Goal: Task Accomplishment & Management: Manage account settings

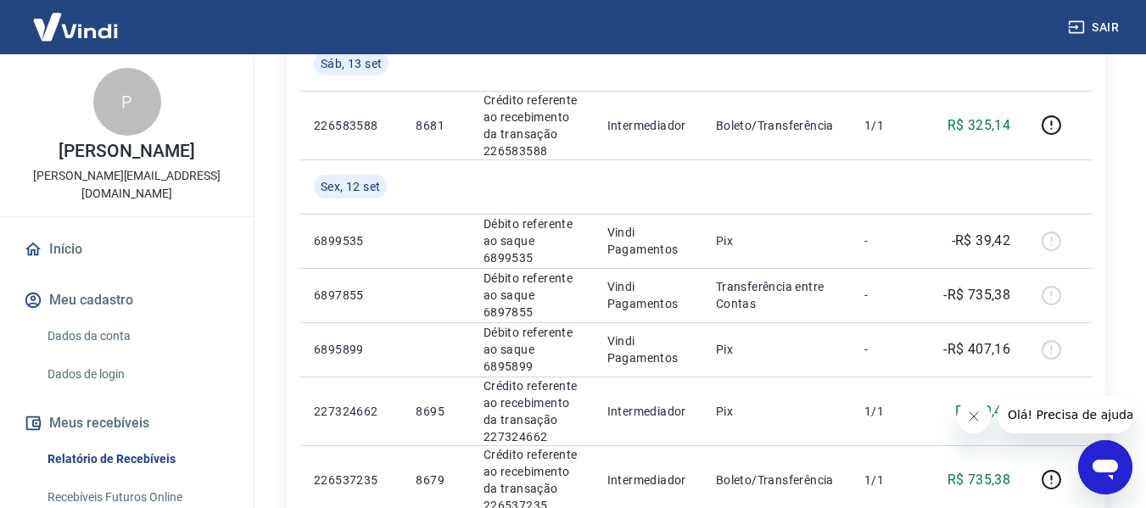
scroll to position [763, 0]
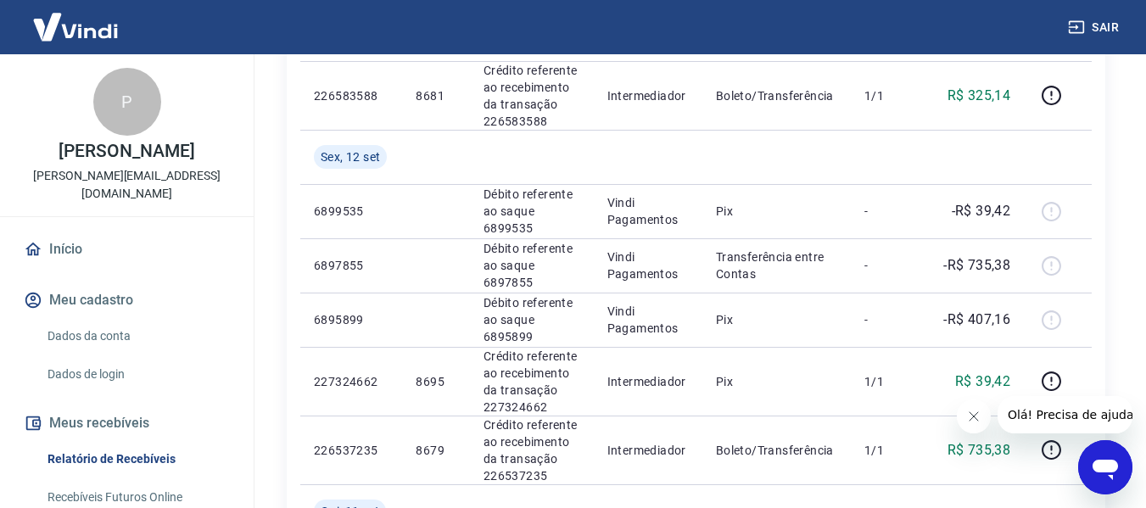
click at [969, 410] on icon "Fechar mensagem da empresa" at bounding box center [973, 417] width 14 height 14
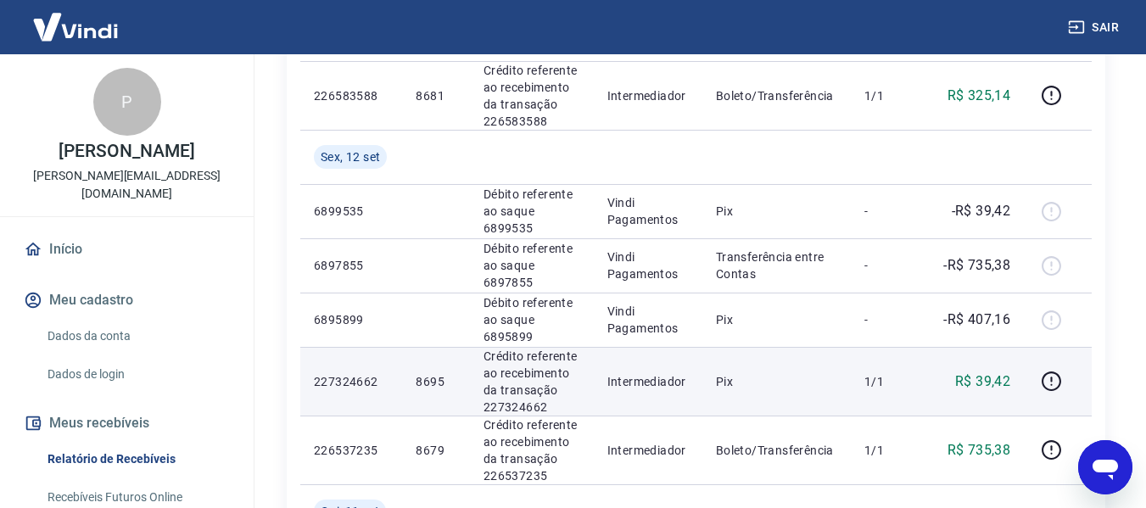
scroll to position [933, 0]
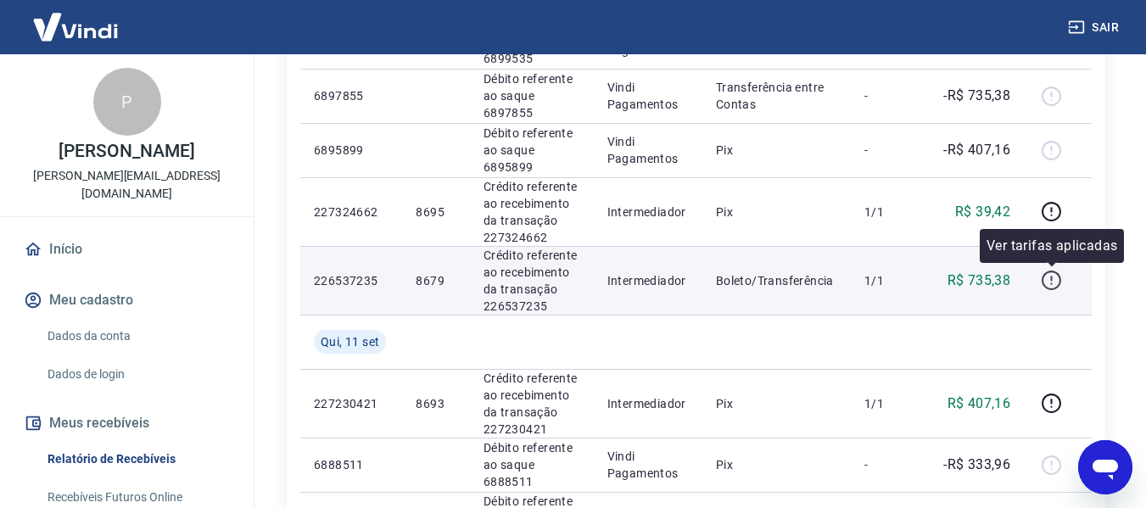
click at [1050, 282] on icon "button" at bounding box center [1051, 280] width 21 height 21
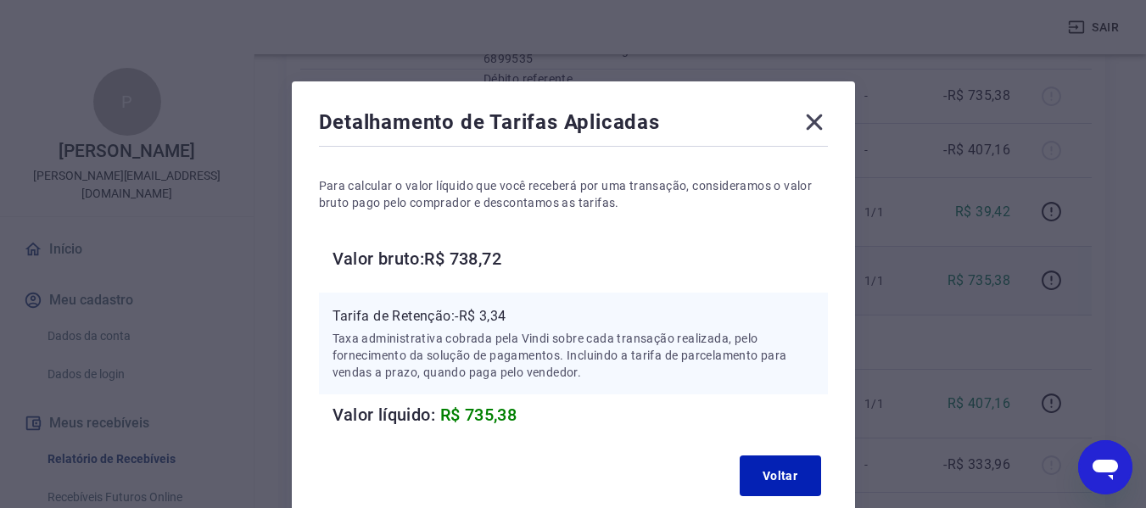
click at [817, 122] on icon at bounding box center [814, 122] width 27 height 27
